Goal: Task Accomplishment & Management: Use online tool/utility

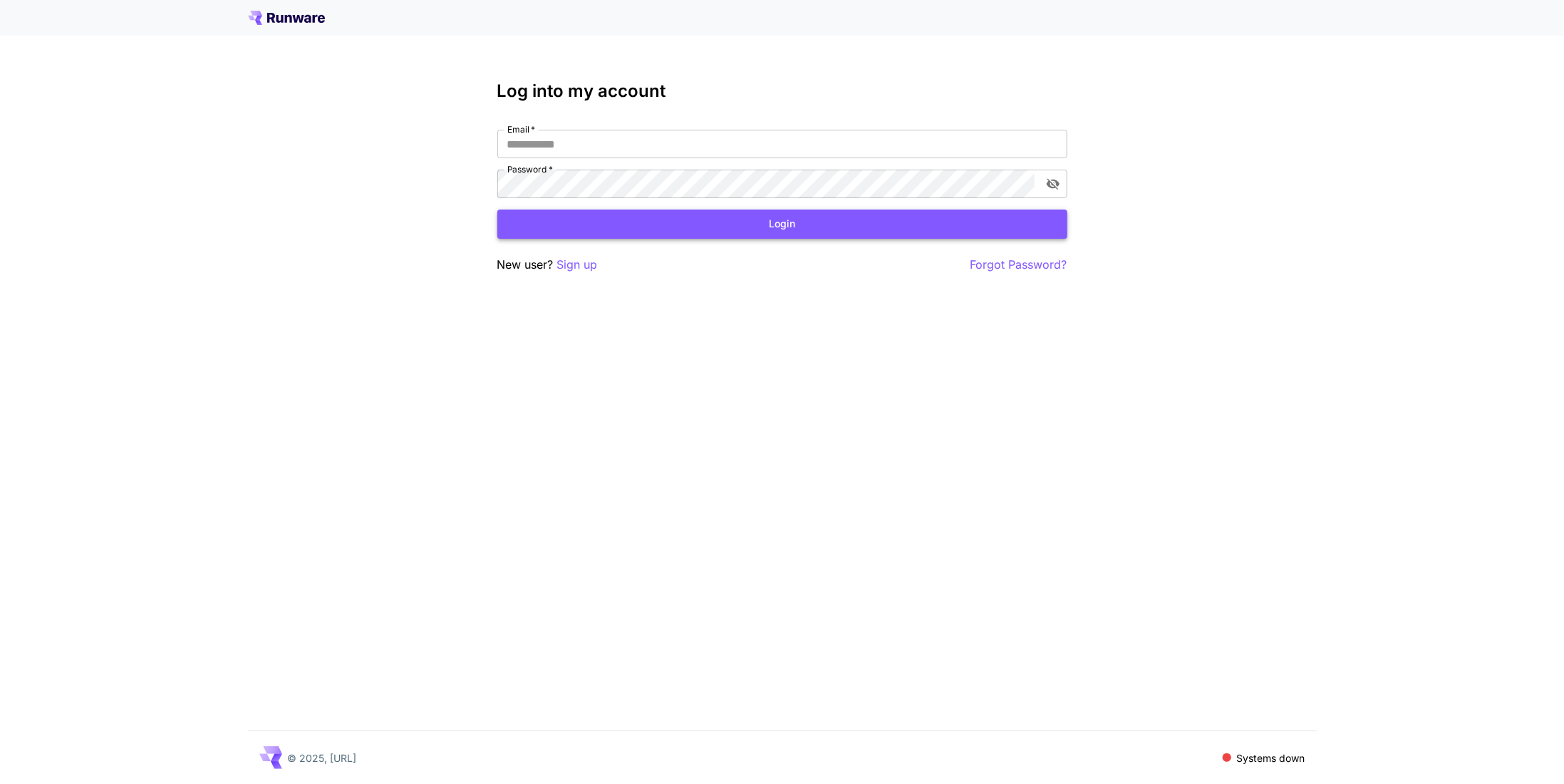
type input "**********"
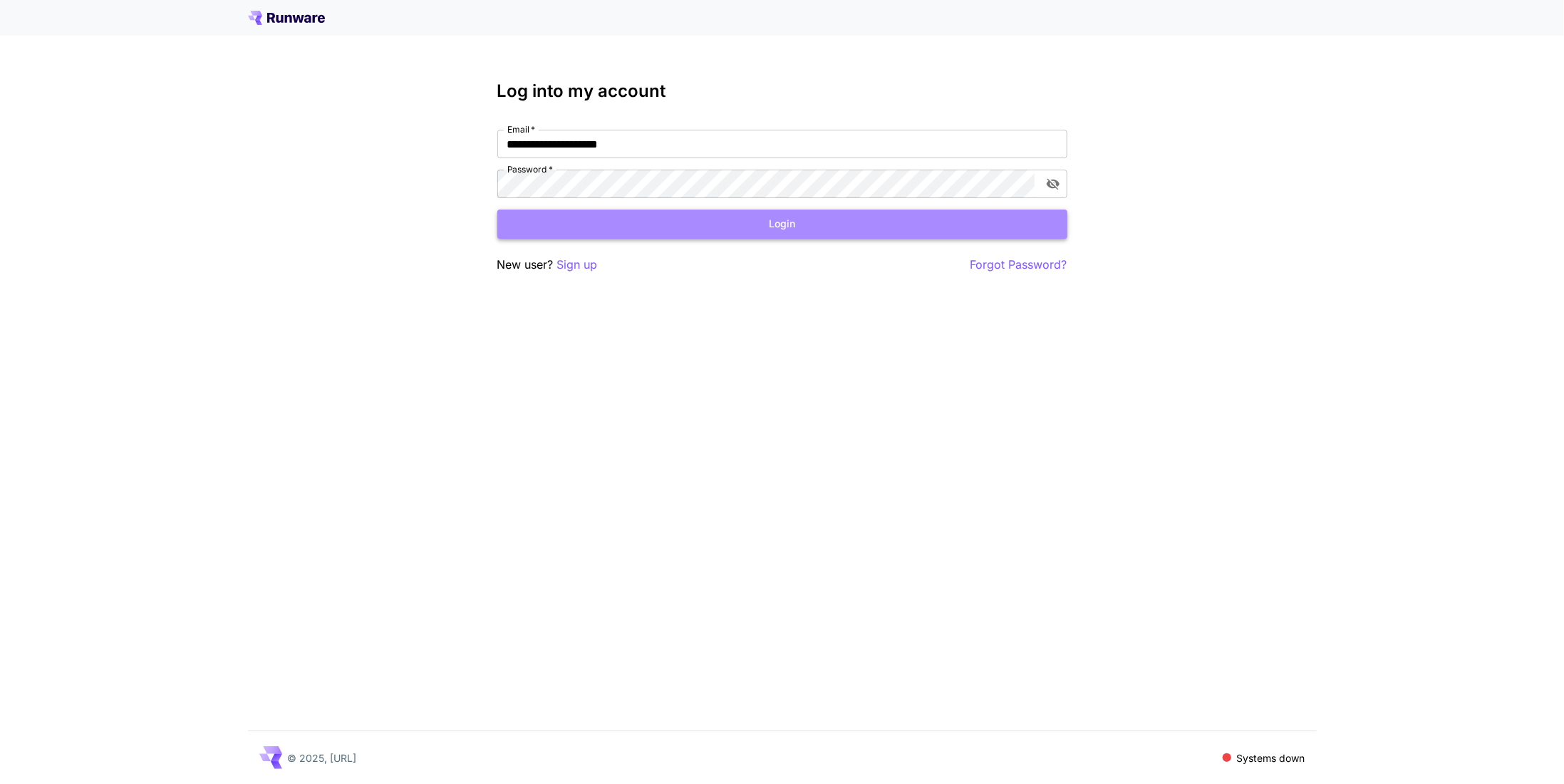
click at [606, 225] on button "Login" at bounding box center [782, 224] width 570 height 29
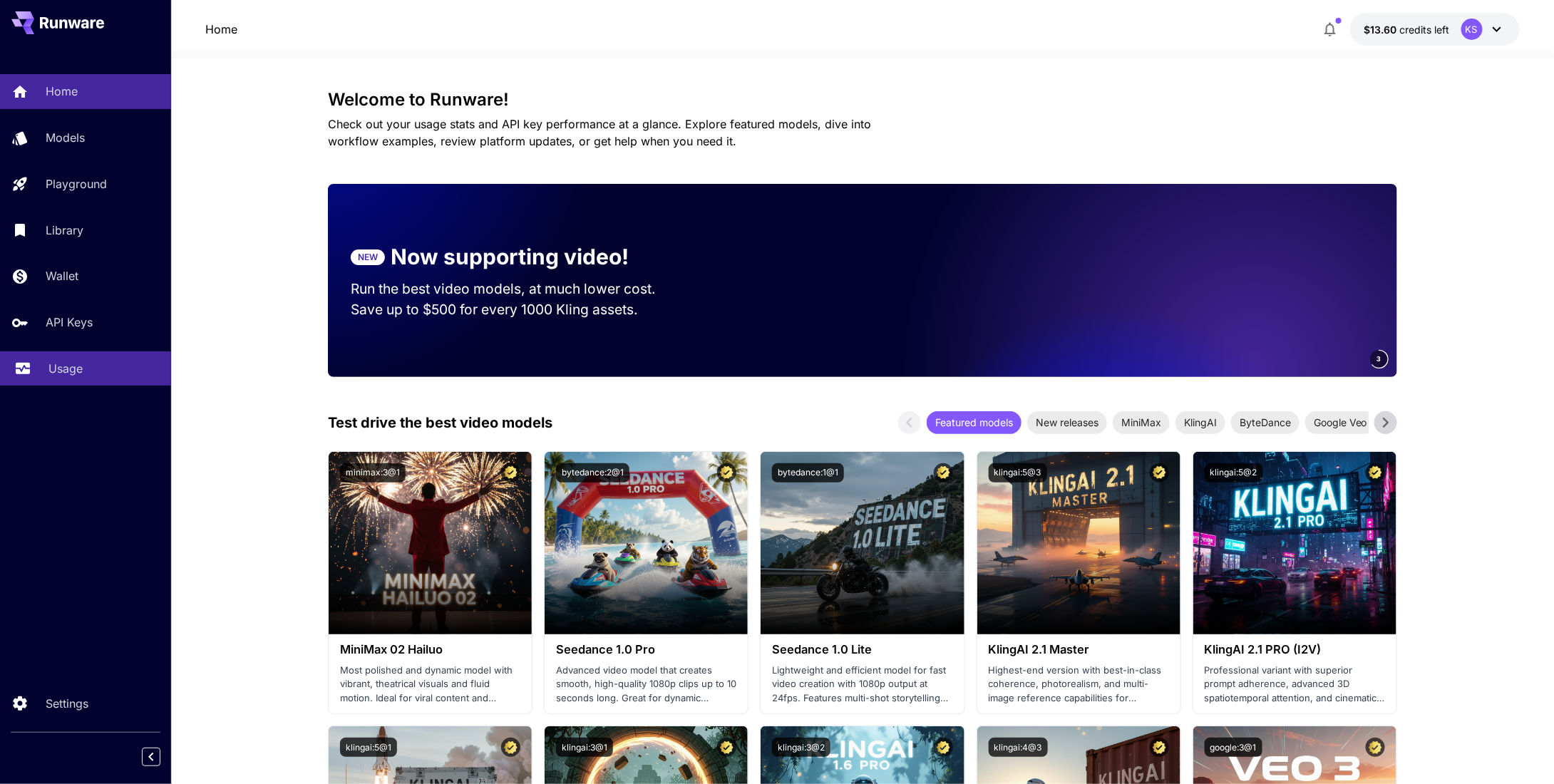
click at [53, 372] on p "Usage" at bounding box center [65, 368] width 34 height 17
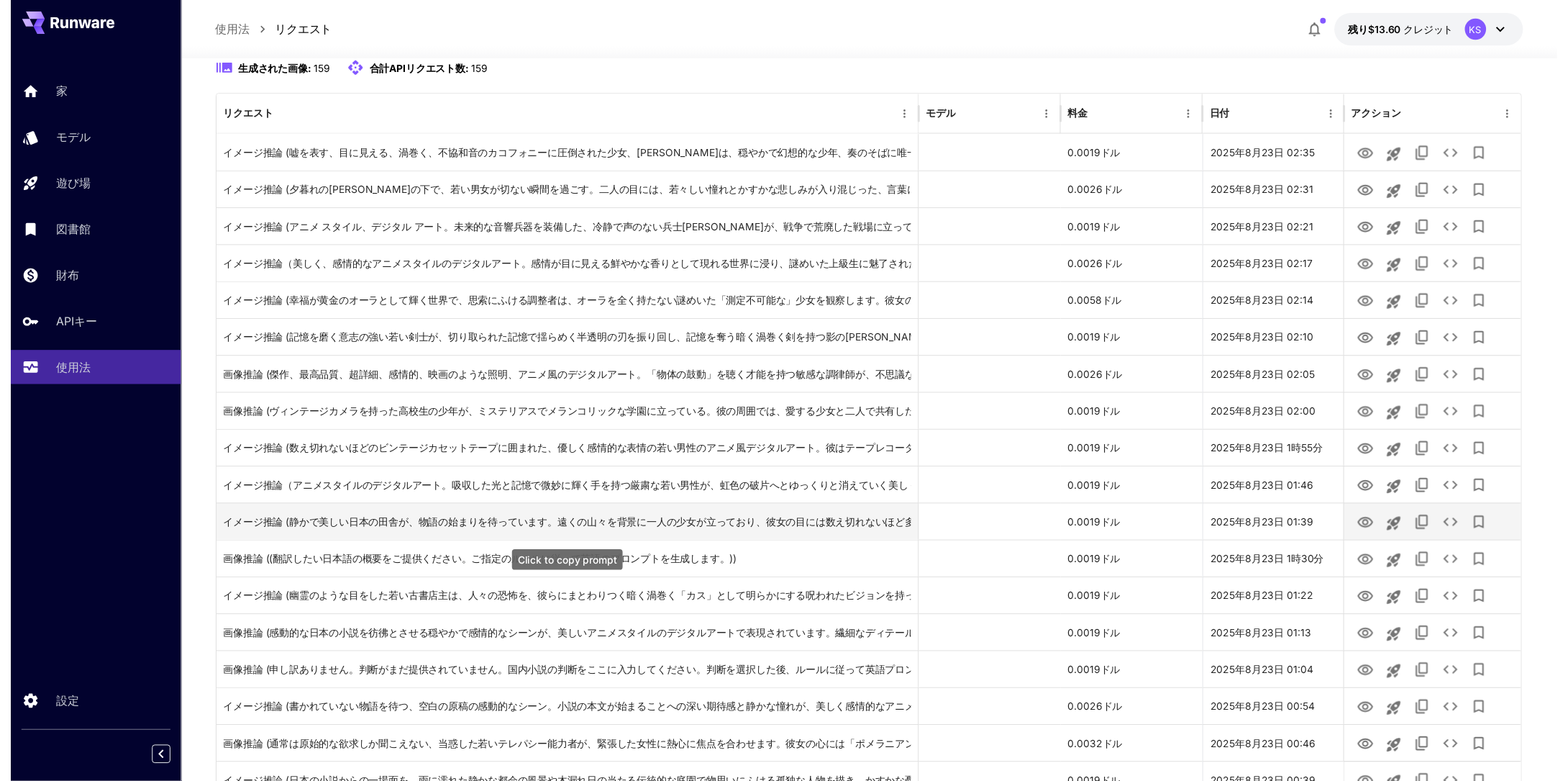
scroll to position [3, 0]
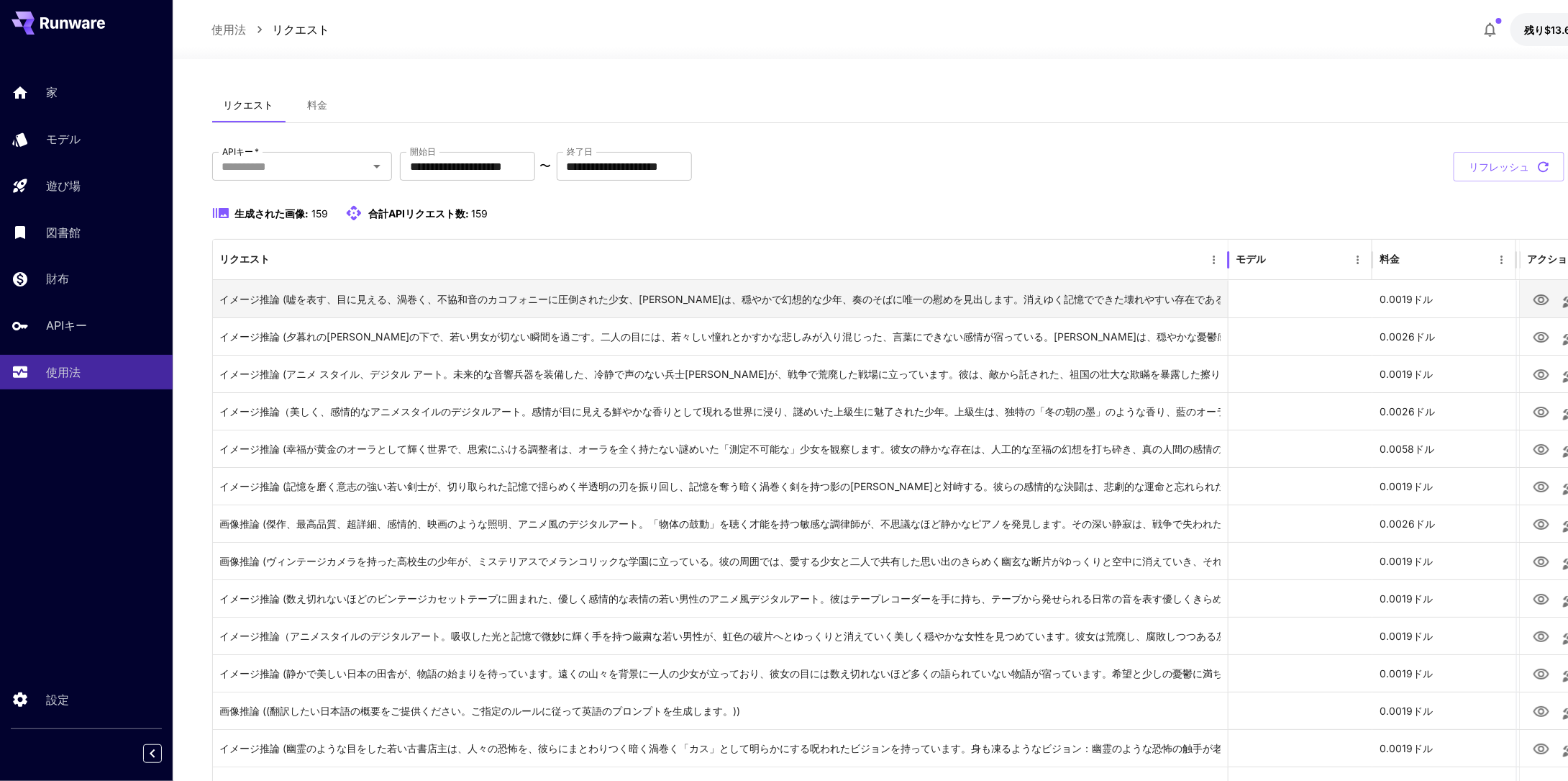
drag, startPoint x: 919, startPoint y: 253, endPoint x: 1227, endPoint y: 293, distance: 310.6
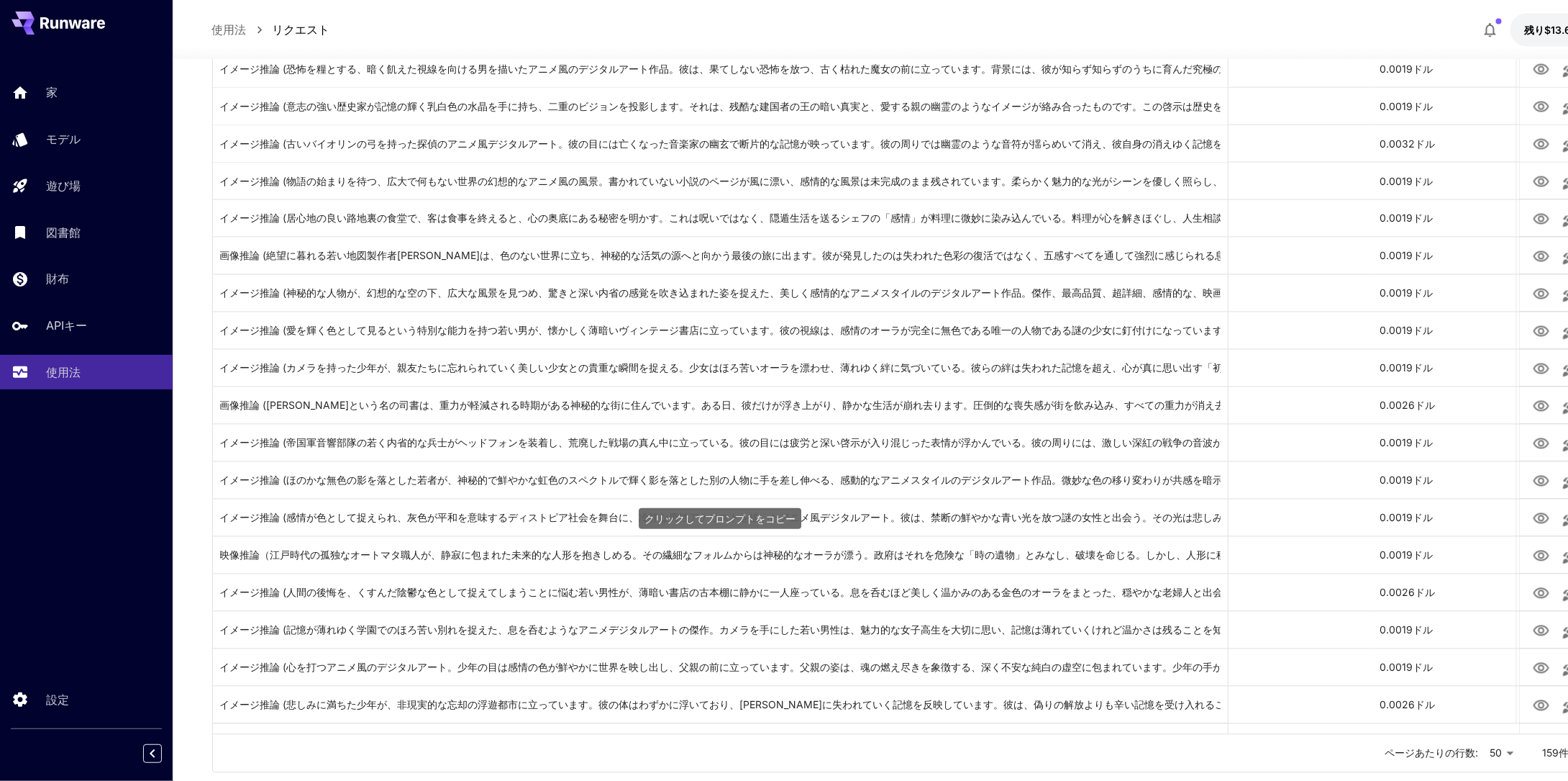
scroll to position [1465, 0]
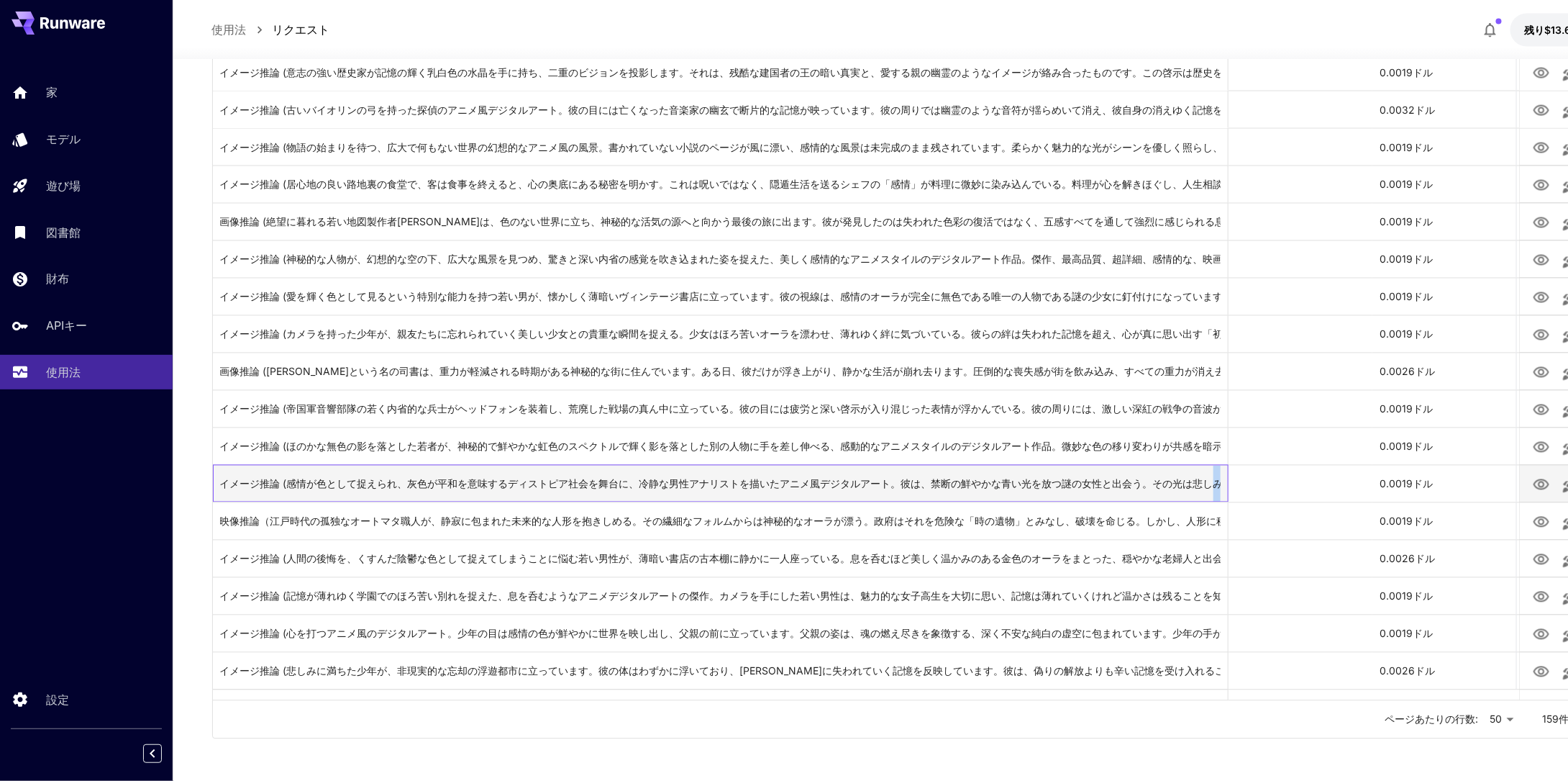
drag, startPoint x: 1206, startPoint y: 482, endPoint x: 1182, endPoint y: 491, distance: 25.6
click at [1276, 500] on div "イメージ推論 (感情が色として捉えられ、灰色が平和を意味するディストピア社会を舞台に、冷静な男性アナリストを描いたアニメ風デジタルアート。彼は、禁断の鮮やかな…" at bounding box center [1026, 482] width 1627 height 38
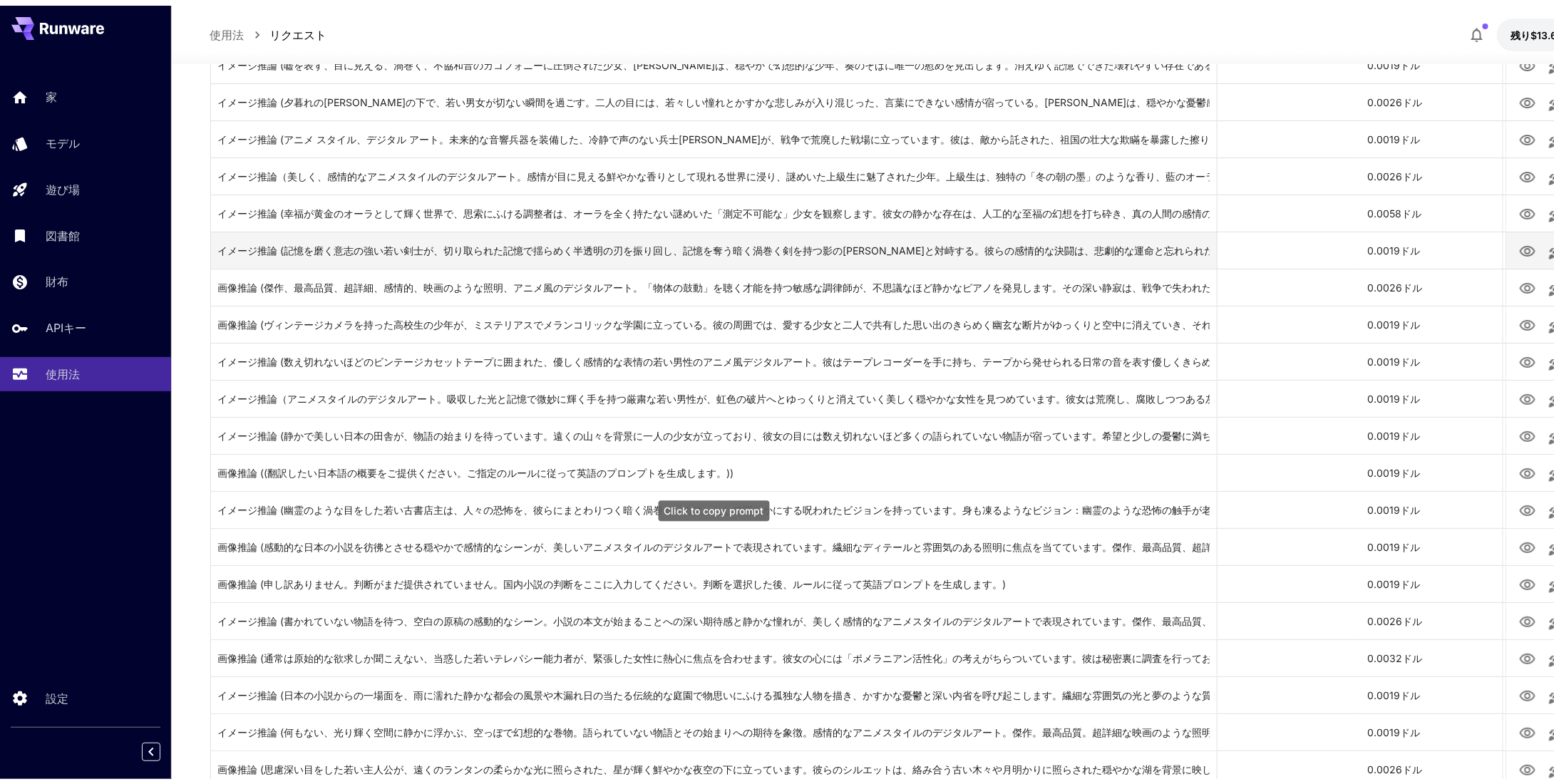
scroll to position [0, 0]
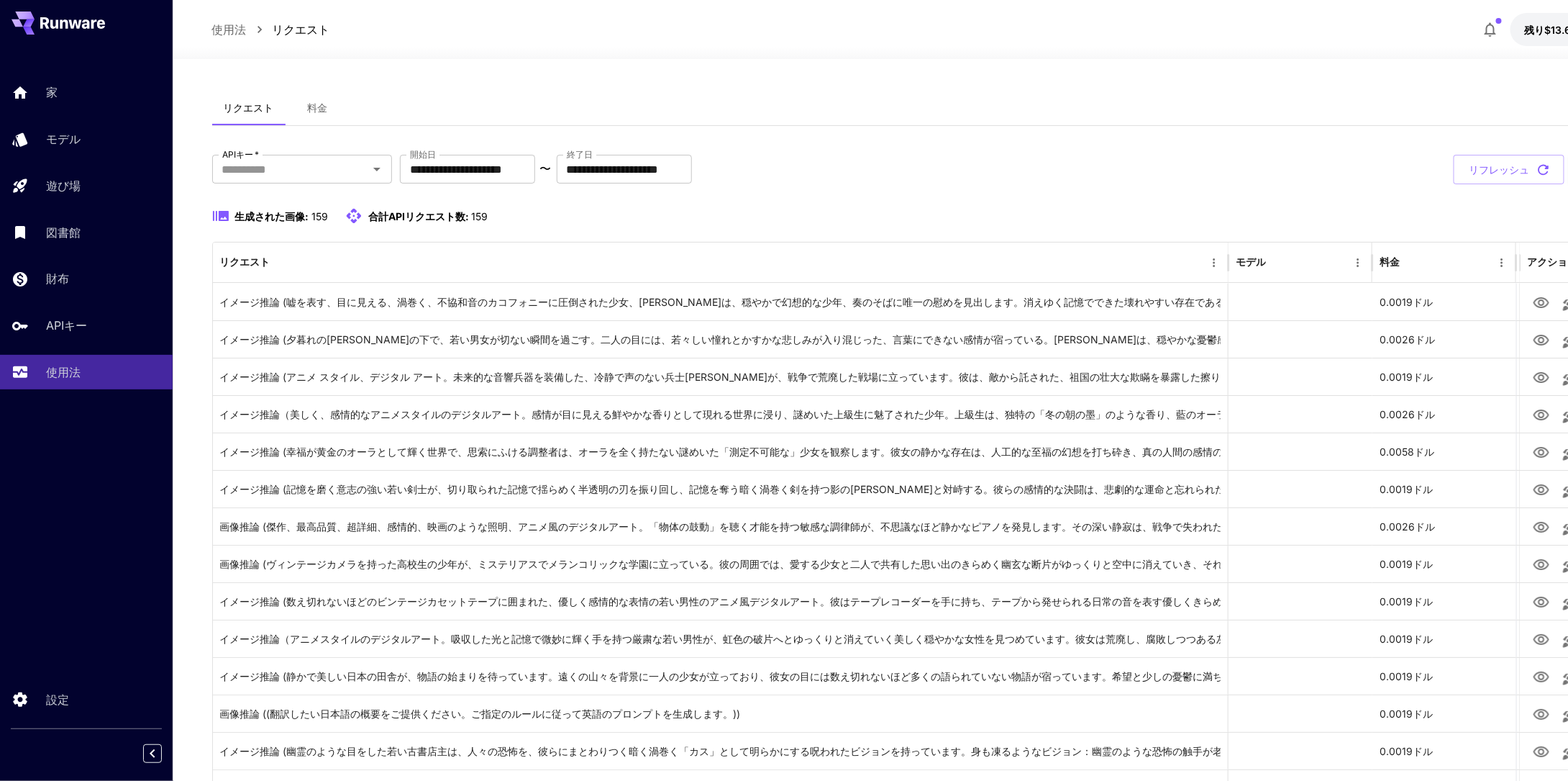
drag, startPoint x: 64, startPoint y: 387, endPoint x: 64, endPoint y: 350, distance: 37.0
click at [64, 387] on link "使用法" at bounding box center [86, 373] width 172 height 35
